Goal: Information Seeking & Learning: Learn about a topic

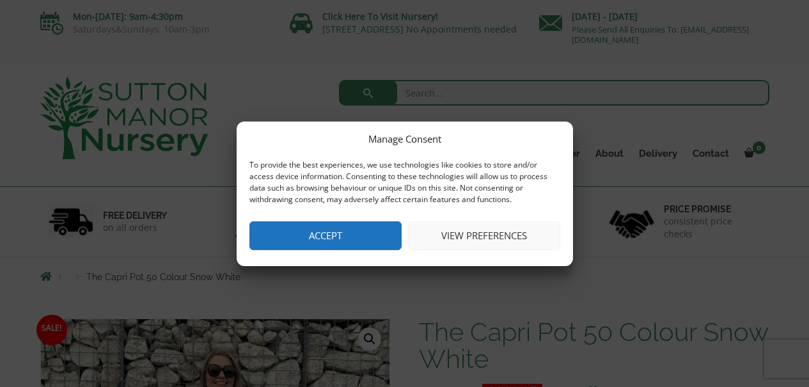
click at [366, 242] on button "Accept" at bounding box center [326, 235] width 152 height 29
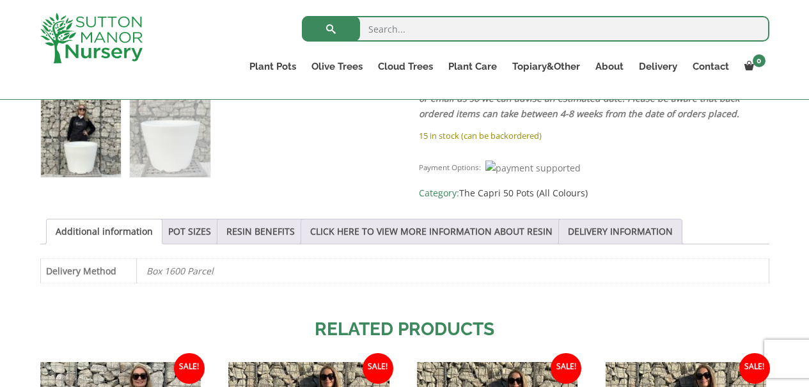
scroll to position [569, 0]
click at [203, 230] on link "POT SIZES" at bounding box center [189, 231] width 43 height 24
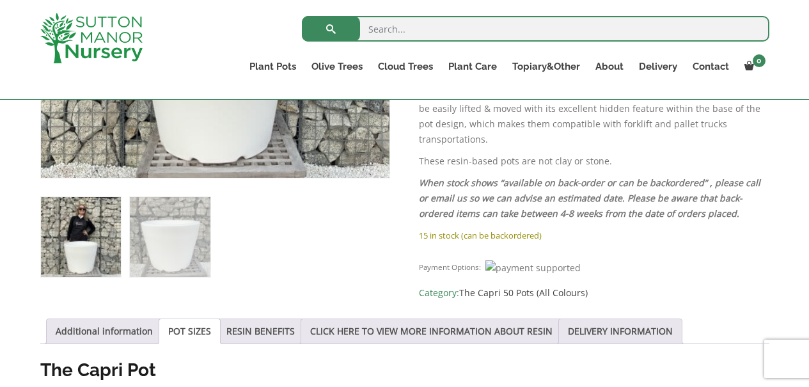
scroll to position [468, 0]
click at [264, 333] on link "RESIN BENEFITS" at bounding box center [260, 332] width 68 height 24
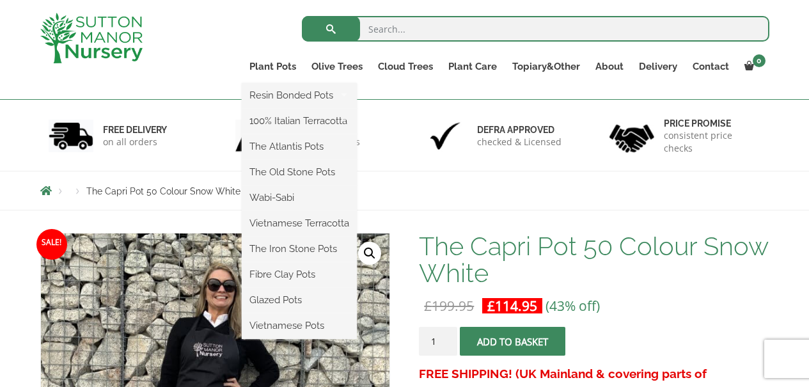
scroll to position [82, 0]
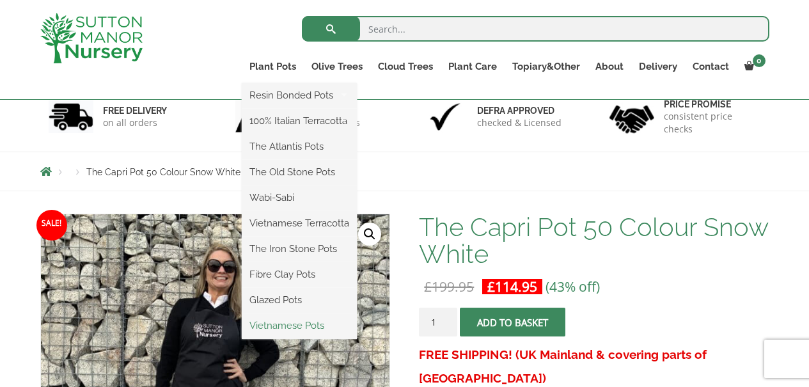
click at [278, 331] on link "Vietnamese Pots" at bounding box center [299, 325] width 115 height 19
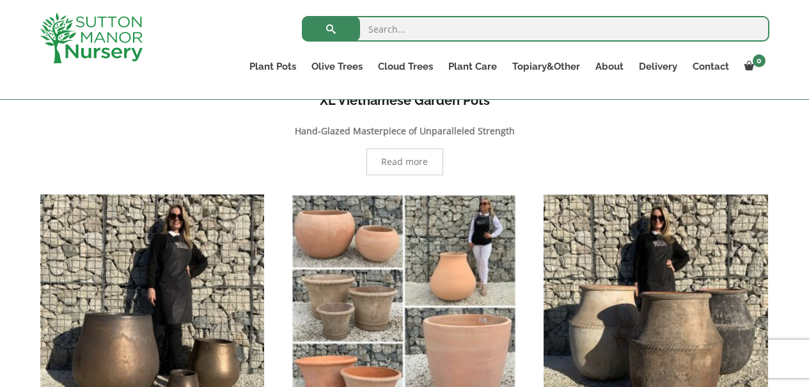
scroll to position [366, 0]
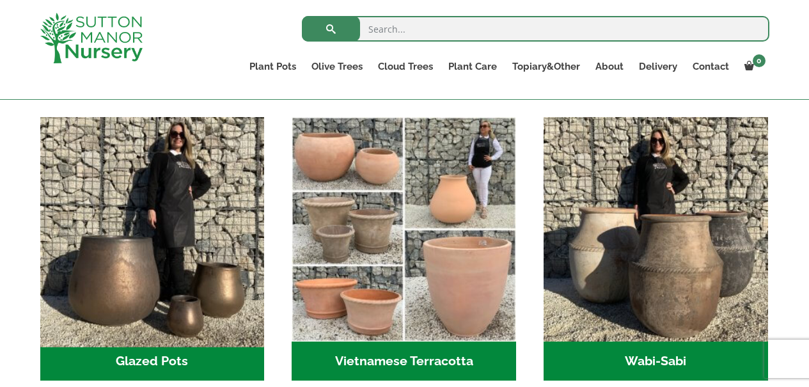
click at [212, 273] on img "Visit product category Glazed Pots" at bounding box center [152, 228] width 235 height 235
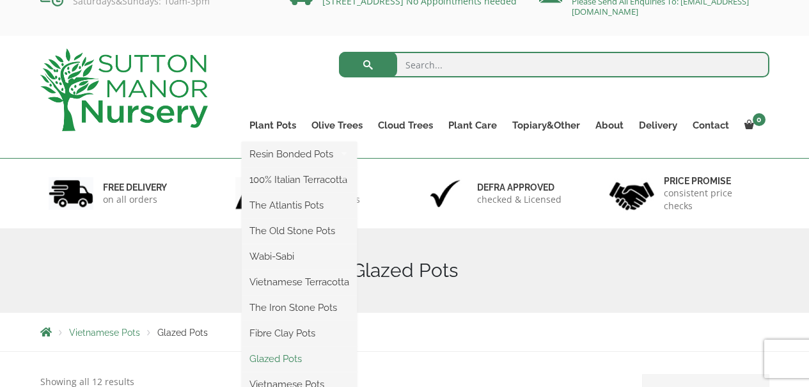
scroll to position [29, 0]
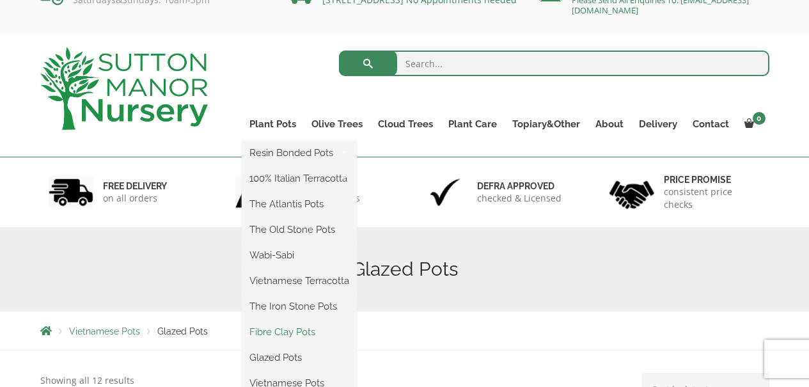
click at [298, 334] on link "Fibre Clay Pots" at bounding box center [299, 331] width 115 height 19
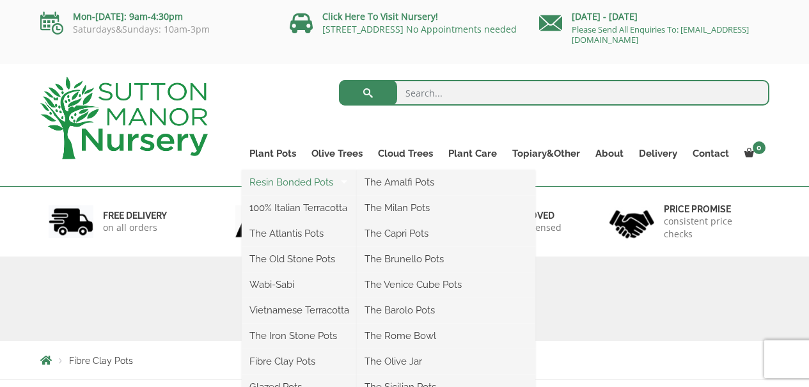
click at [277, 180] on link "Resin Bonded Pots" at bounding box center [299, 182] width 115 height 19
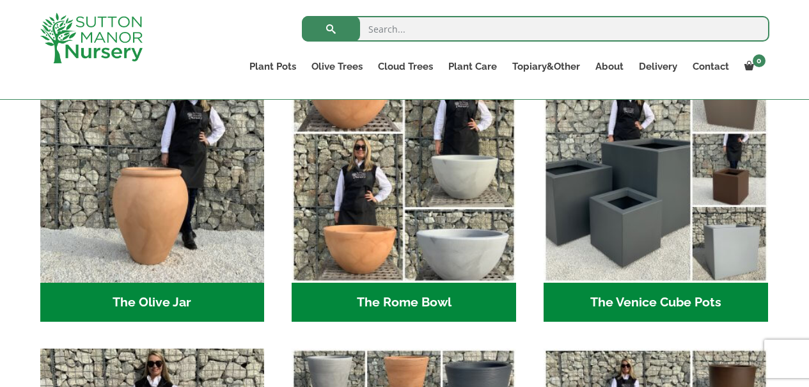
scroll to position [1209, 0]
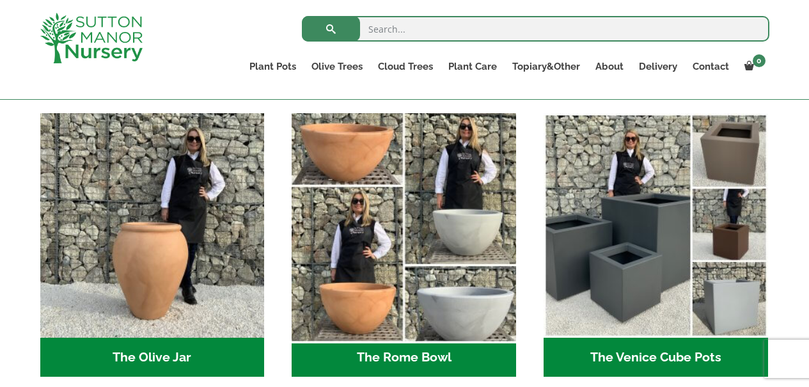
click at [384, 248] on img "Visit product category The Rome Bowl" at bounding box center [404, 225] width 235 height 235
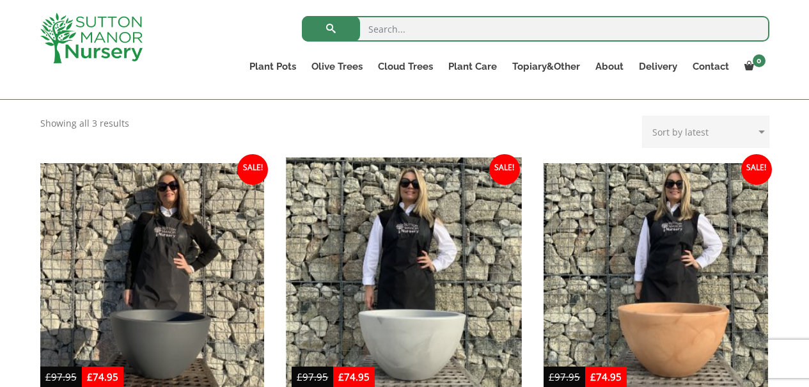
scroll to position [318, 0]
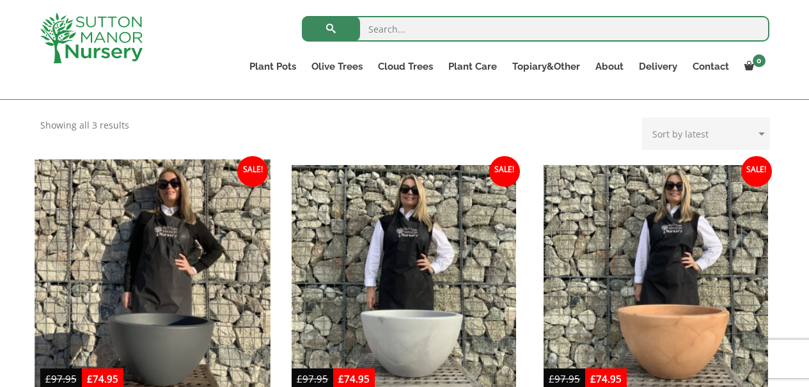
click at [189, 268] on img at bounding box center [152, 276] width 235 height 235
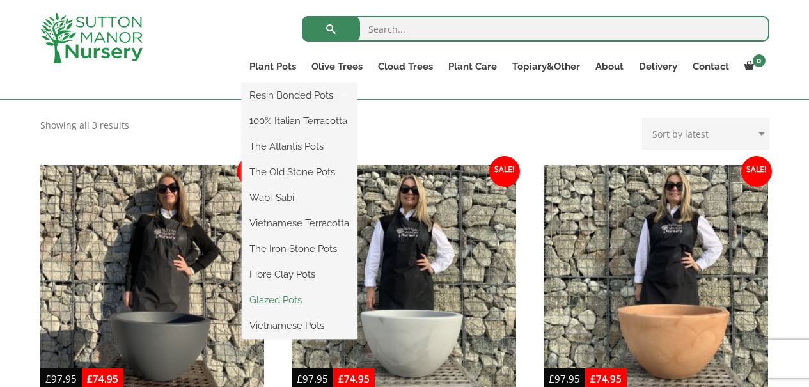
click at [283, 302] on link "Glazed Pots" at bounding box center [299, 299] width 115 height 19
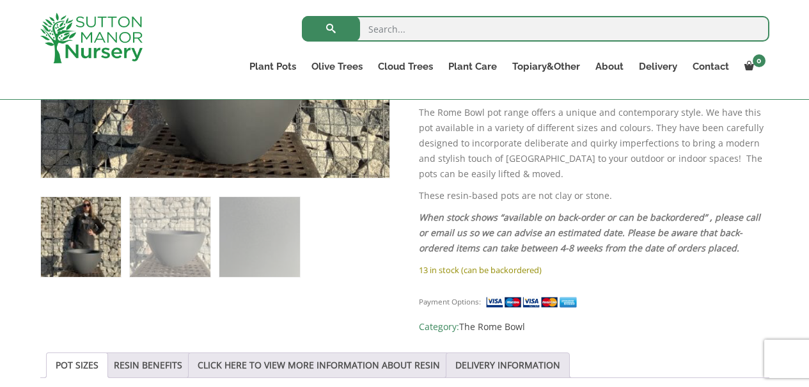
scroll to position [782, 0]
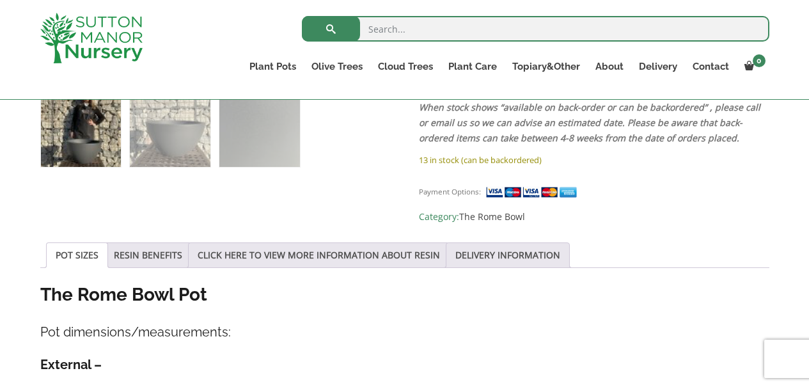
click at [519, 243] on link "DELIVERY INFORMATION" at bounding box center [508, 255] width 105 height 24
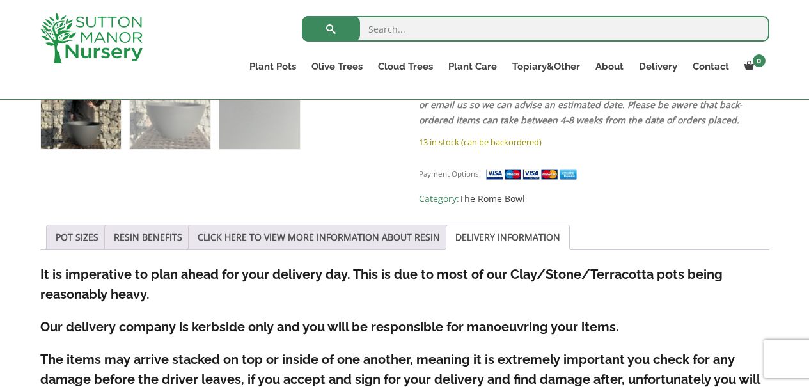
scroll to position [713, 0]
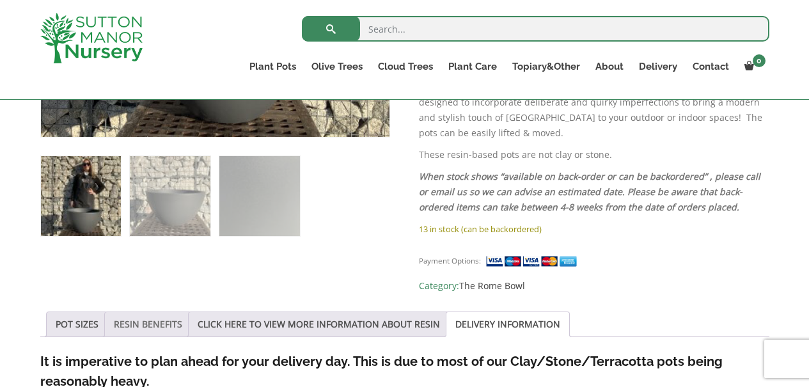
click at [175, 312] on link "RESIN BENEFITS" at bounding box center [148, 324] width 68 height 24
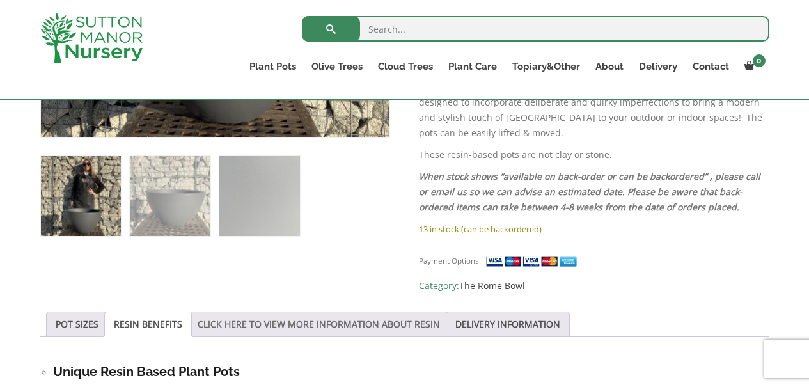
click at [278, 312] on link "CLICK HERE TO VIEW MORE INFORMATION ABOUT RESIN" at bounding box center [319, 324] width 242 height 24
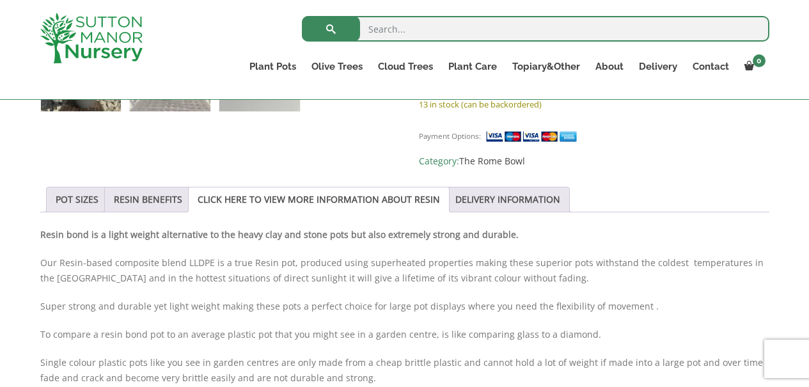
scroll to position [838, 0]
click at [68, 187] on link "POT SIZES" at bounding box center [77, 199] width 43 height 24
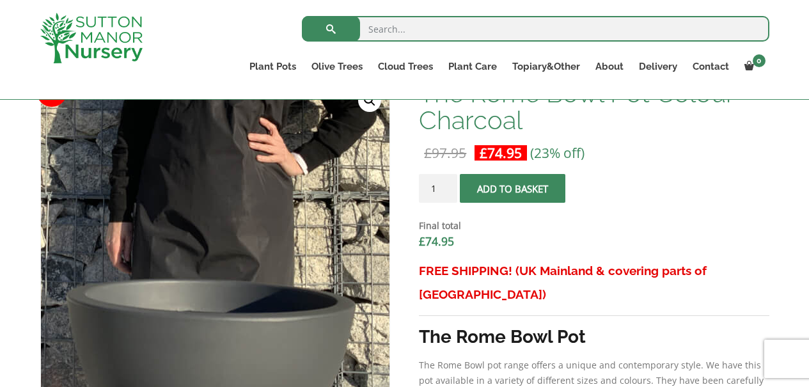
scroll to position [524, 0]
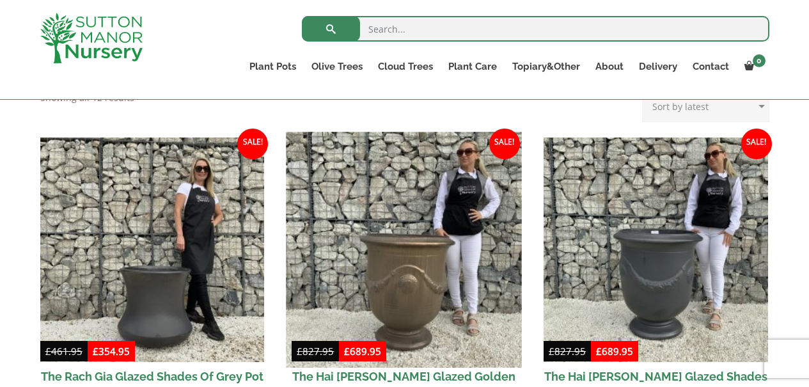
scroll to position [292, 0]
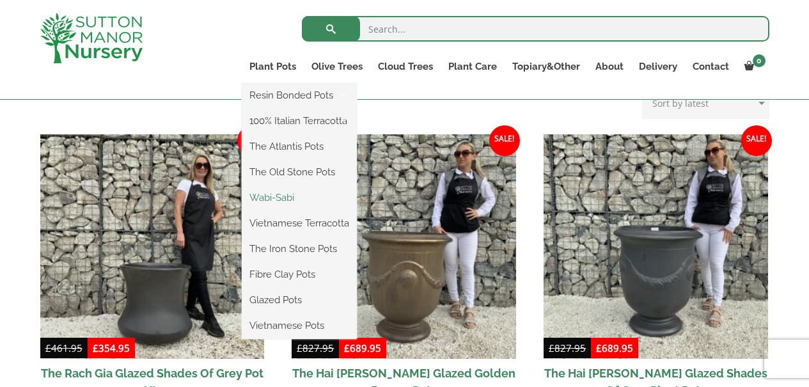
click at [277, 196] on link "Wabi-Sabi" at bounding box center [299, 197] width 115 height 19
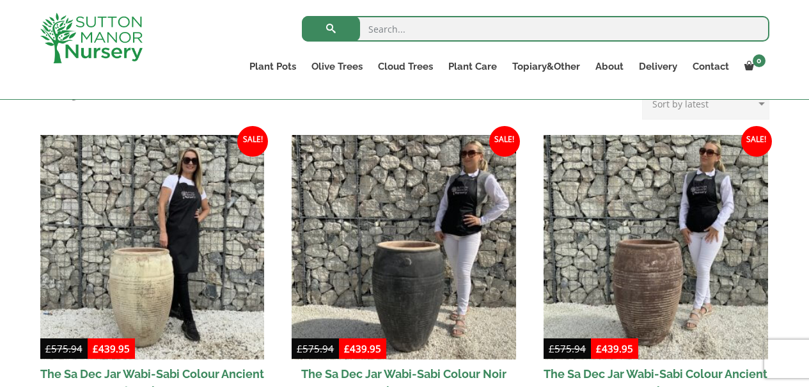
scroll to position [199, 0]
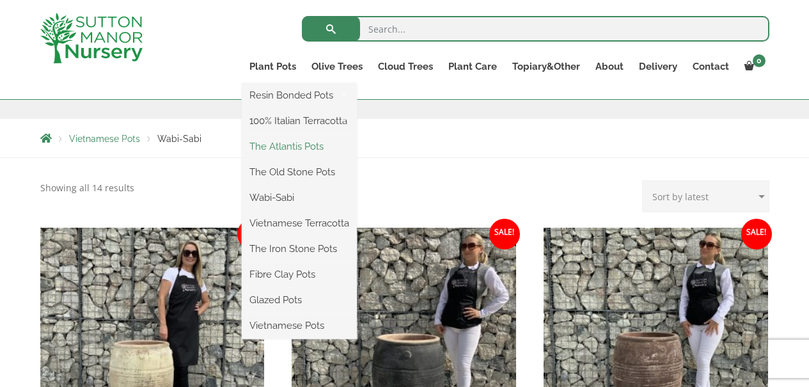
click at [279, 143] on link "The Atlantis Pots" at bounding box center [299, 146] width 115 height 19
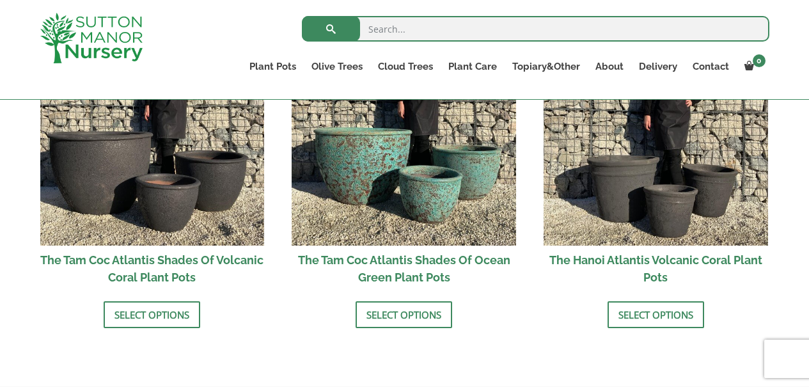
scroll to position [1177, 0]
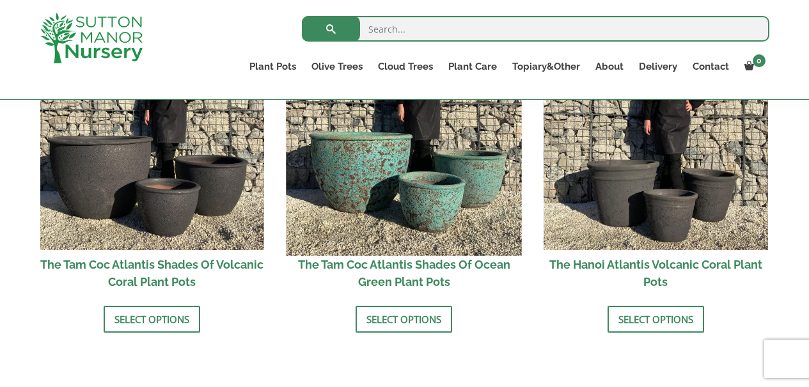
click at [413, 207] on img at bounding box center [404, 137] width 235 height 235
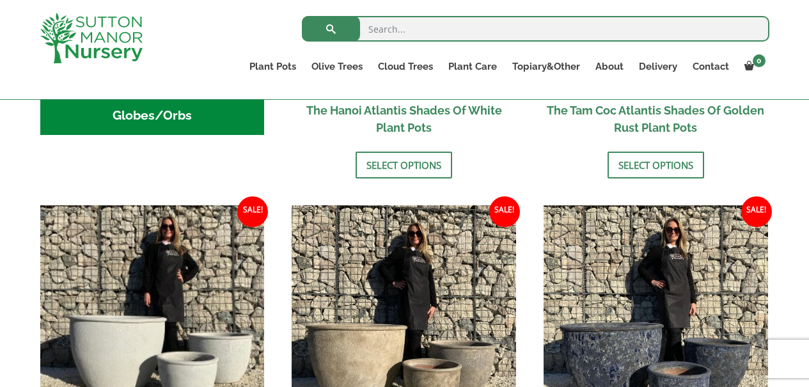
scroll to position [625, 0]
